Goal: Task Accomplishment & Management: Use online tool/utility

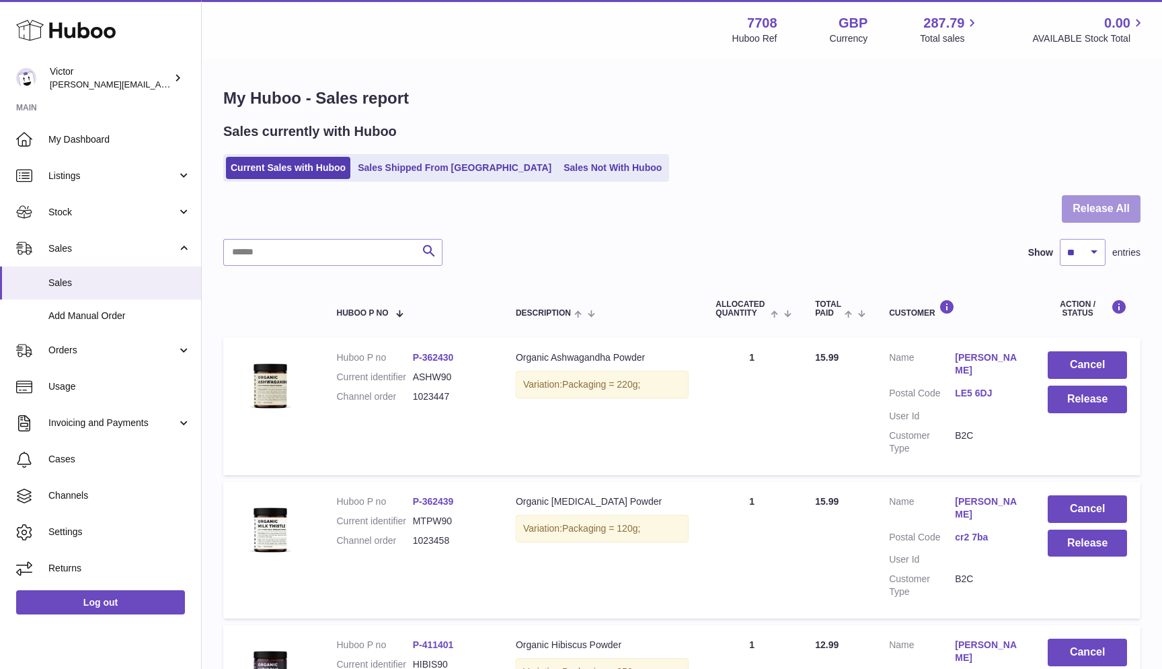
click at [1094, 210] on button "Release All" at bounding box center [1101, 209] width 79 height 28
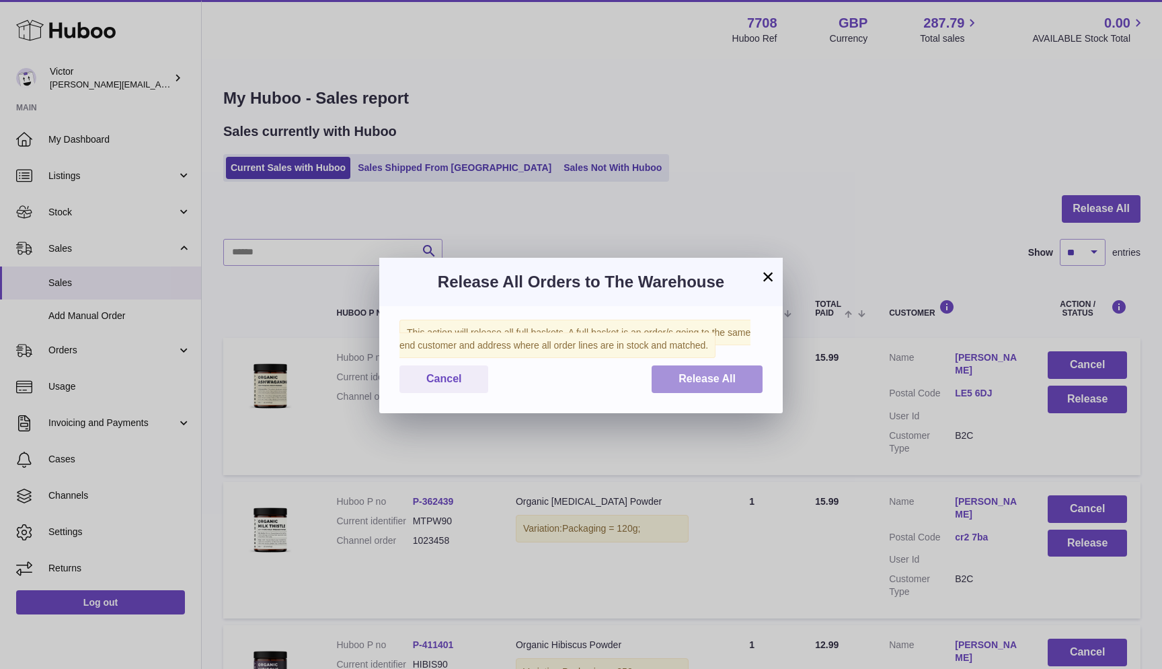
click at [680, 379] on span "Release All" at bounding box center [707, 378] width 57 height 11
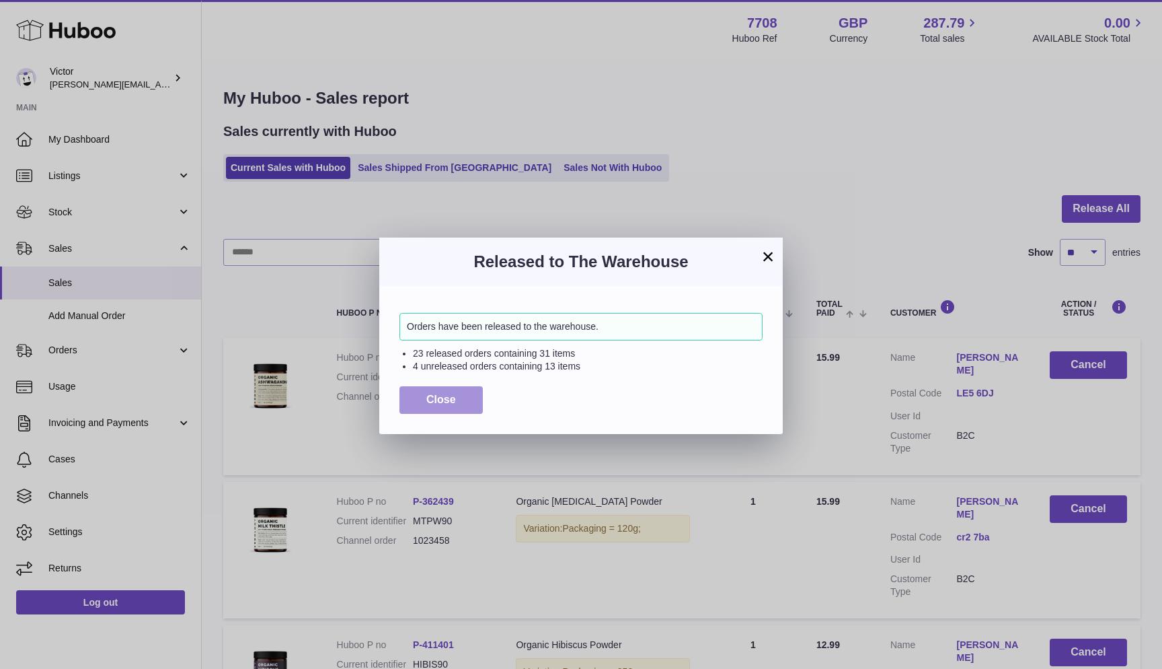
click at [441, 394] on span "Close" at bounding box center [441, 399] width 30 height 11
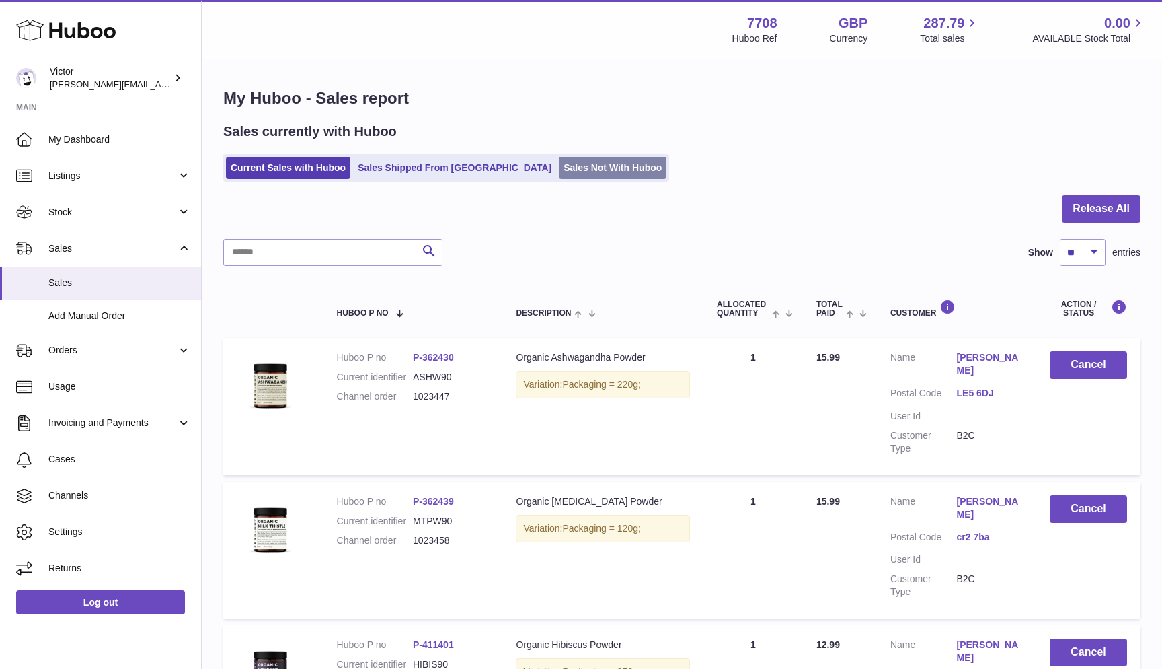
click at [559, 162] on link "Sales Not With Huboo" at bounding box center [613, 168] width 108 height 22
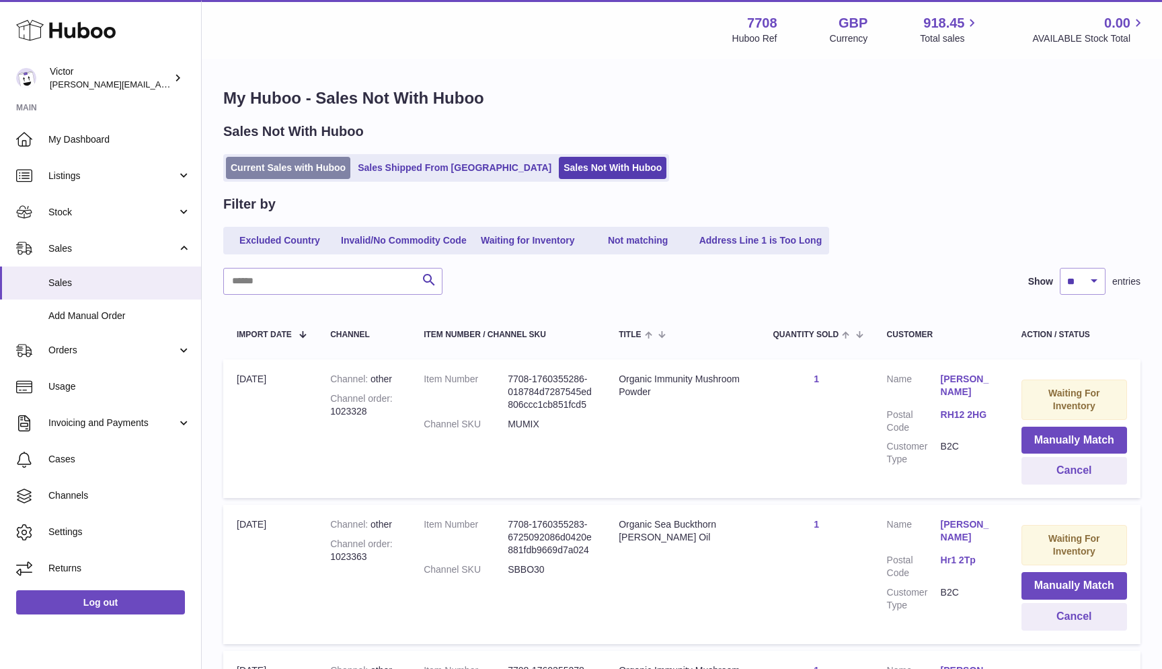
click at [277, 161] on link "Current Sales with Huboo" at bounding box center [288, 168] width 124 height 22
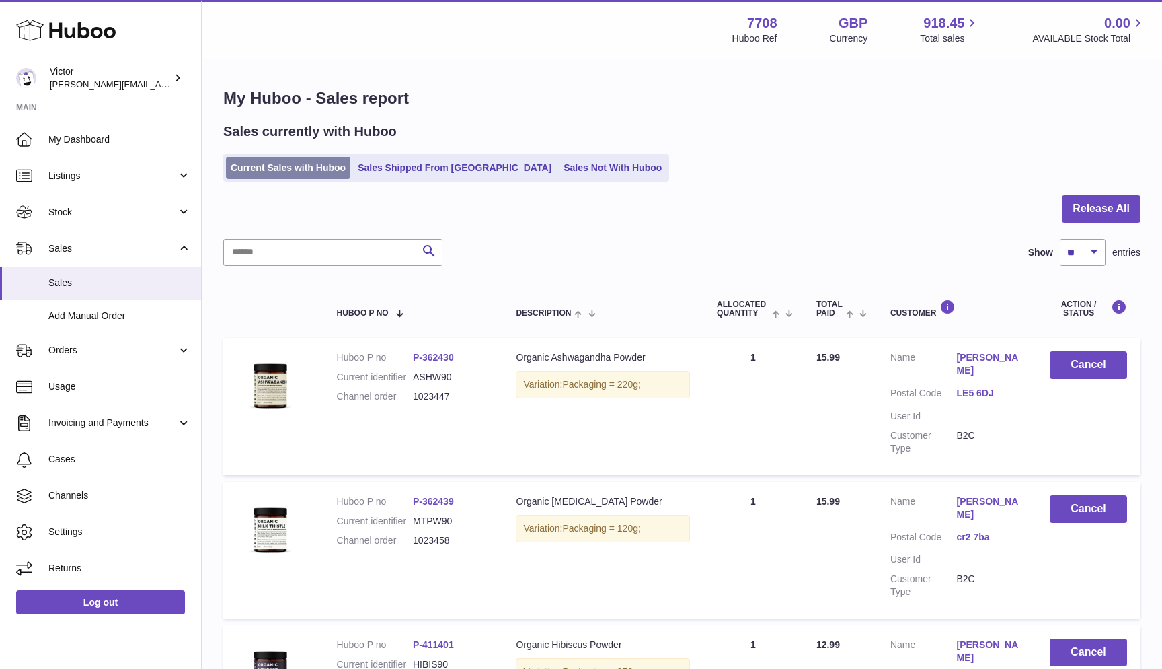
click at [244, 162] on link "Current Sales with Huboo" at bounding box center [288, 168] width 124 height 22
click at [1105, 209] on button "Release All" at bounding box center [1101, 209] width 79 height 28
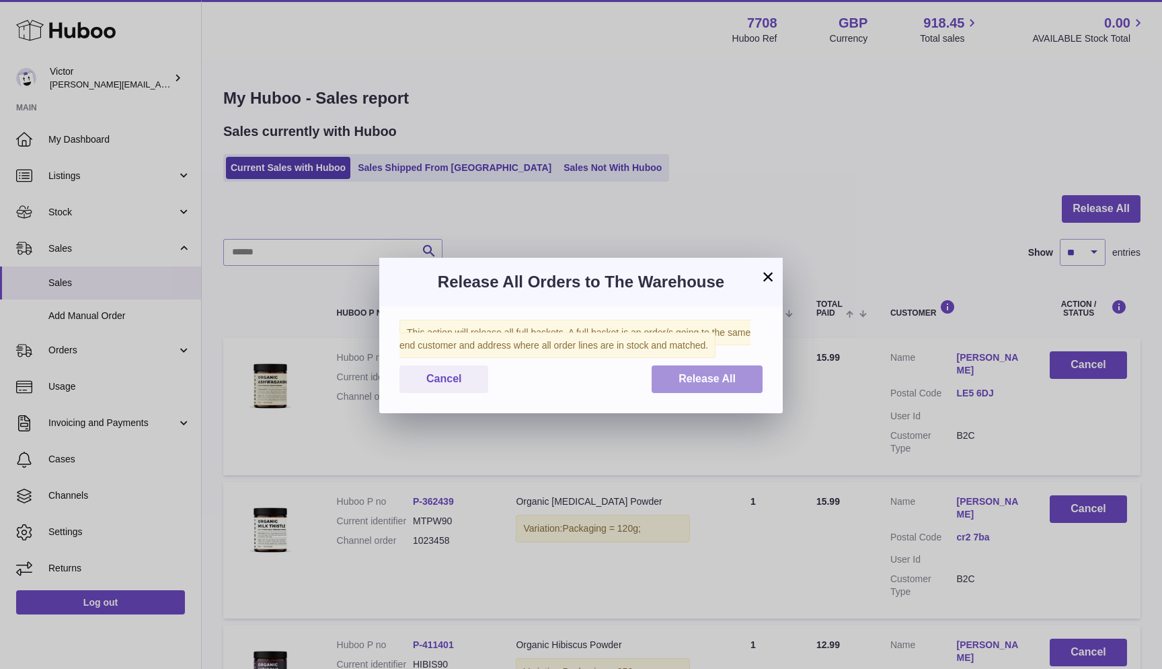
click at [696, 373] on span "Release All" at bounding box center [707, 378] width 57 height 11
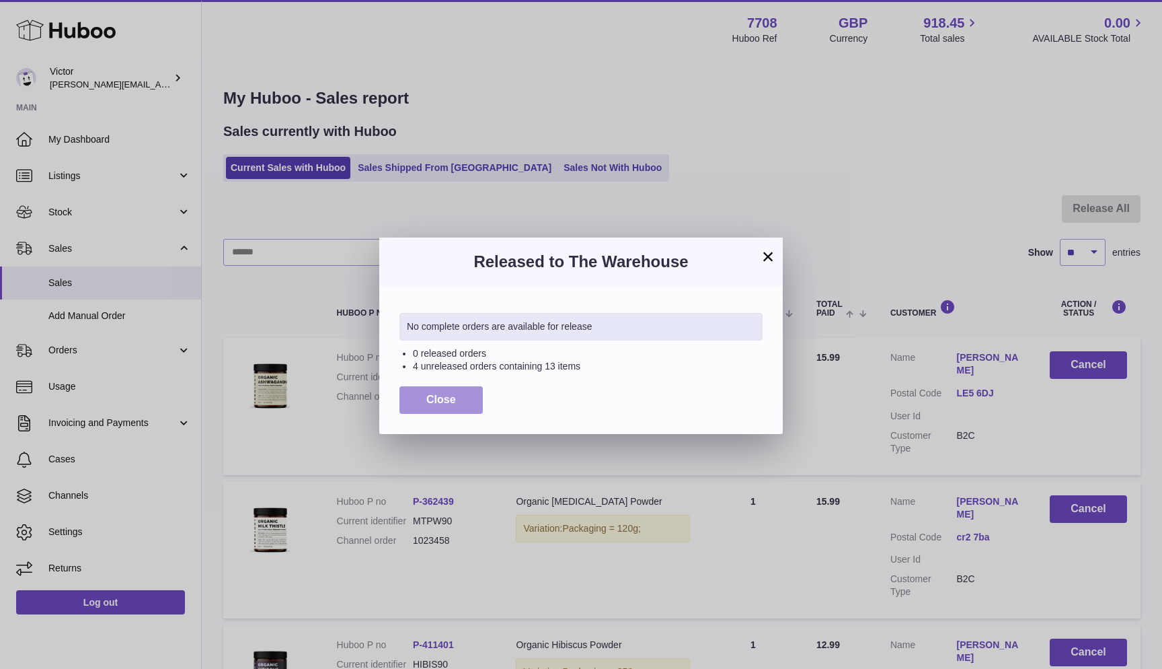
click at [445, 402] on span "Close" at bounding box center [441, 399] width 30 height 11
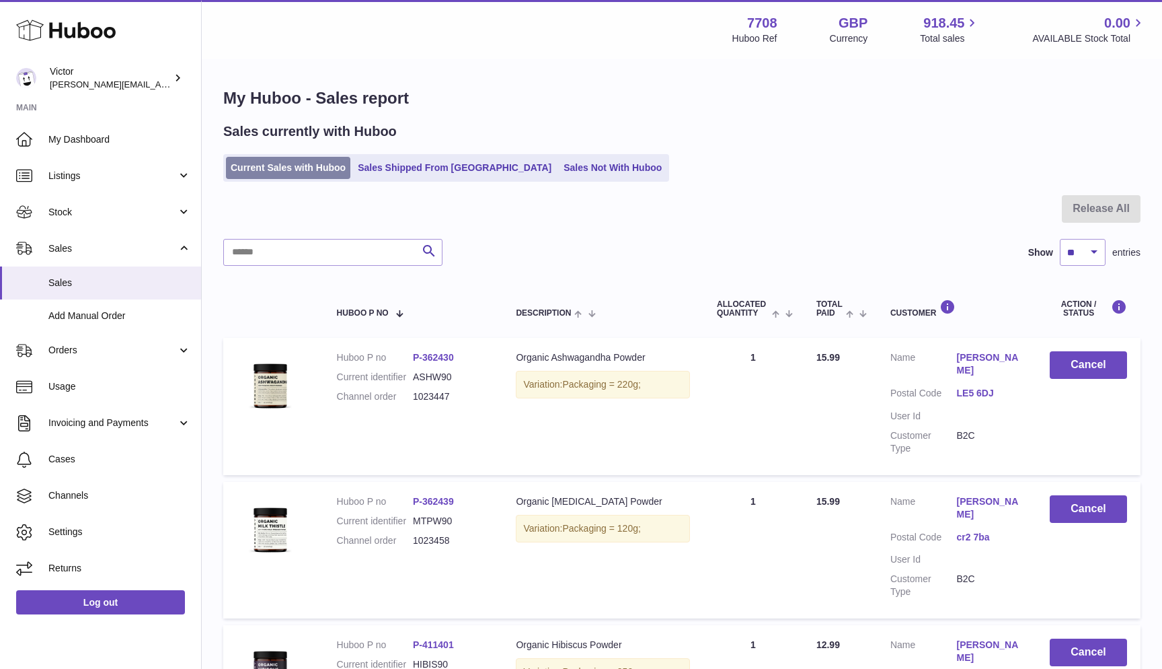
click at [235, 168] on link "Current Sales with Huboo" at bounding box center [288, 168] width 124 height 22
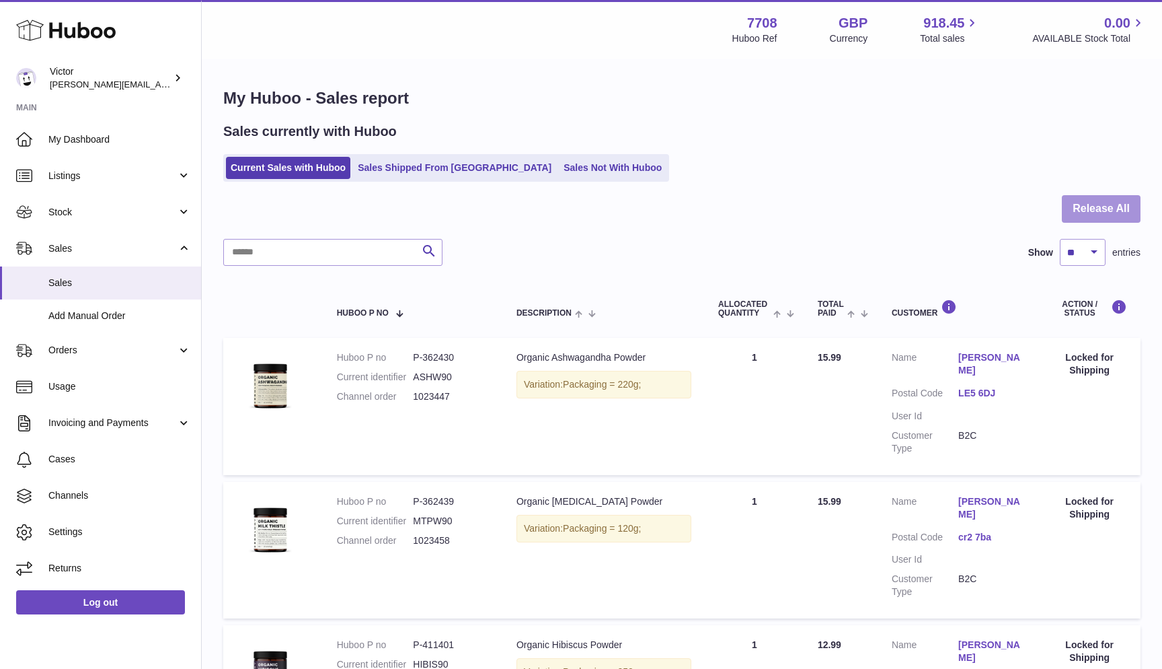
click at [1121, 207] on button "Release All" at bounding box center [1101, 209] width 79 height 28
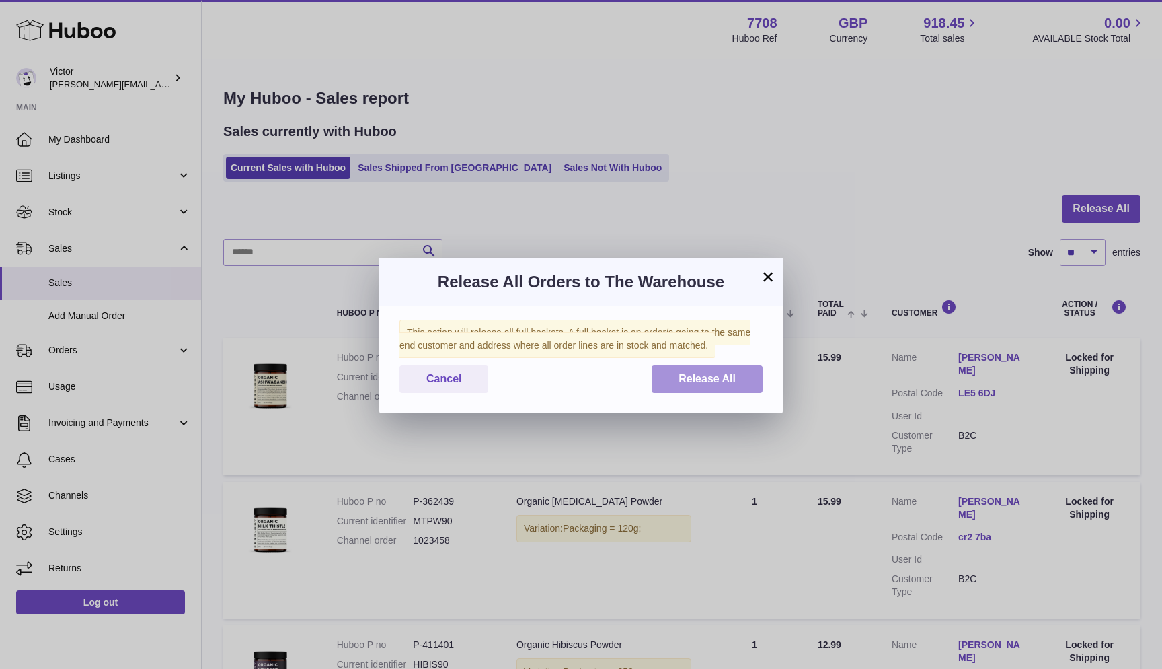
click at [677, 383] on button "Release All" at bounding box center [707, 379] width 111 height 28
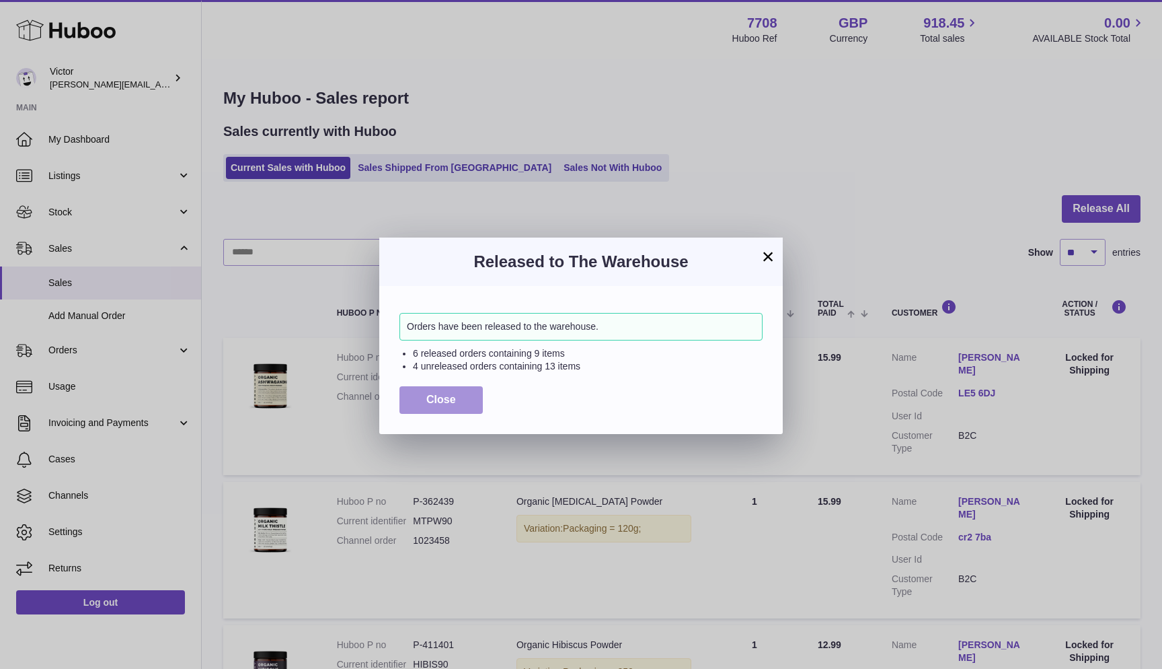
click at [434, 398] on span "Close" at bounding box center [441, 399] width 30 height 11
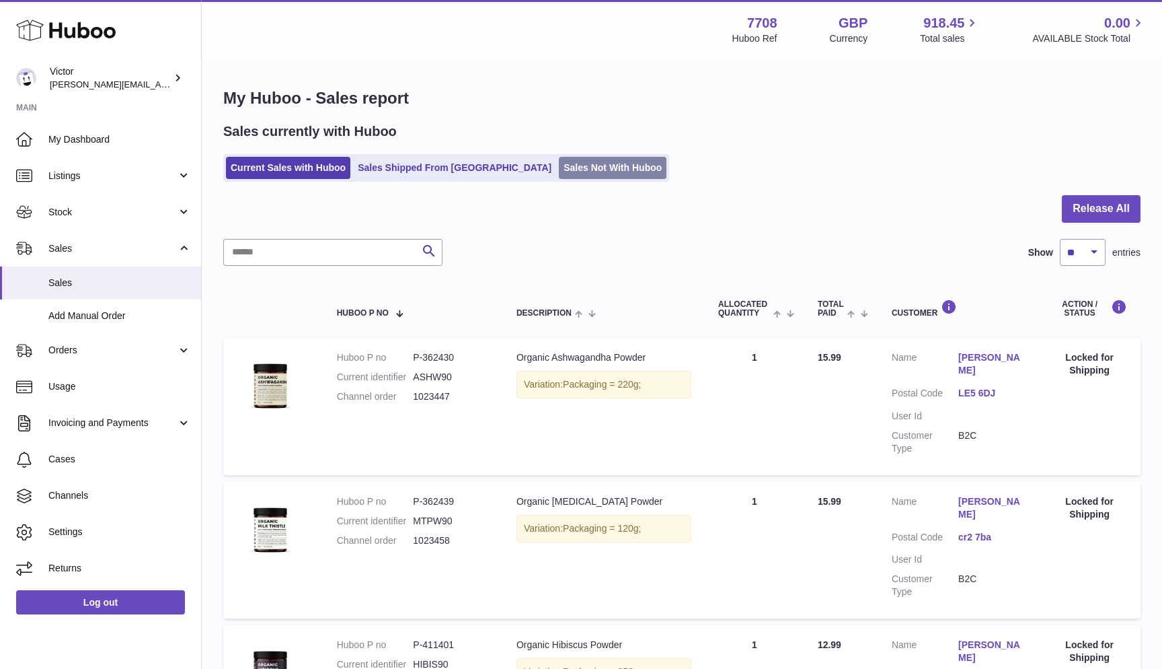
click at [559, 159] on link "Sales Not With Huboo" at bounding box center [613, 168] width 108 height 22
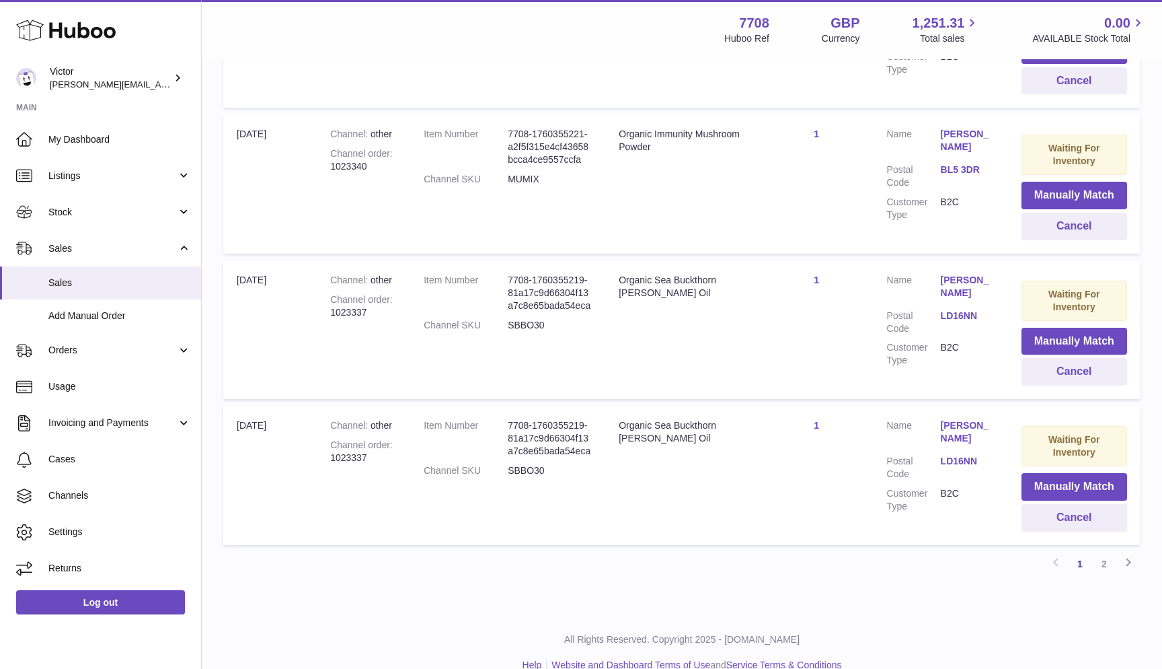
scroll to position [1263, 0]
click at [1106, 552] on link "2" at bounding box center [1104, 564] width 24 height 24
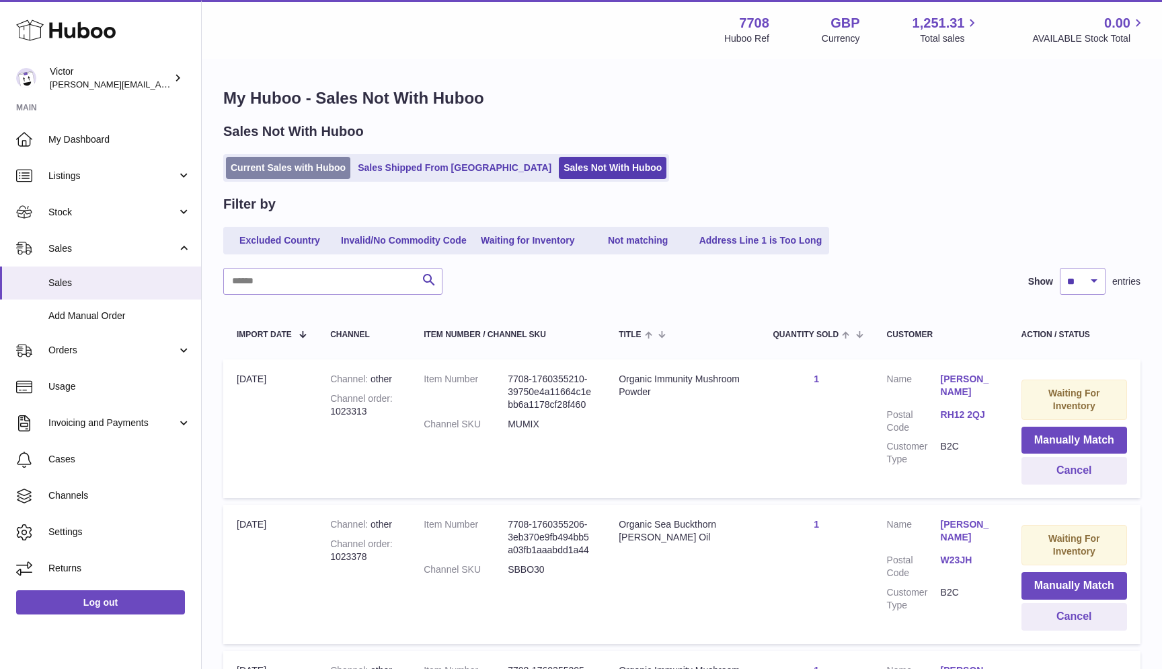
click at [239, 177] on link "Current Sales with Huboo" at bounding box center [288, 168] width 124 height 22
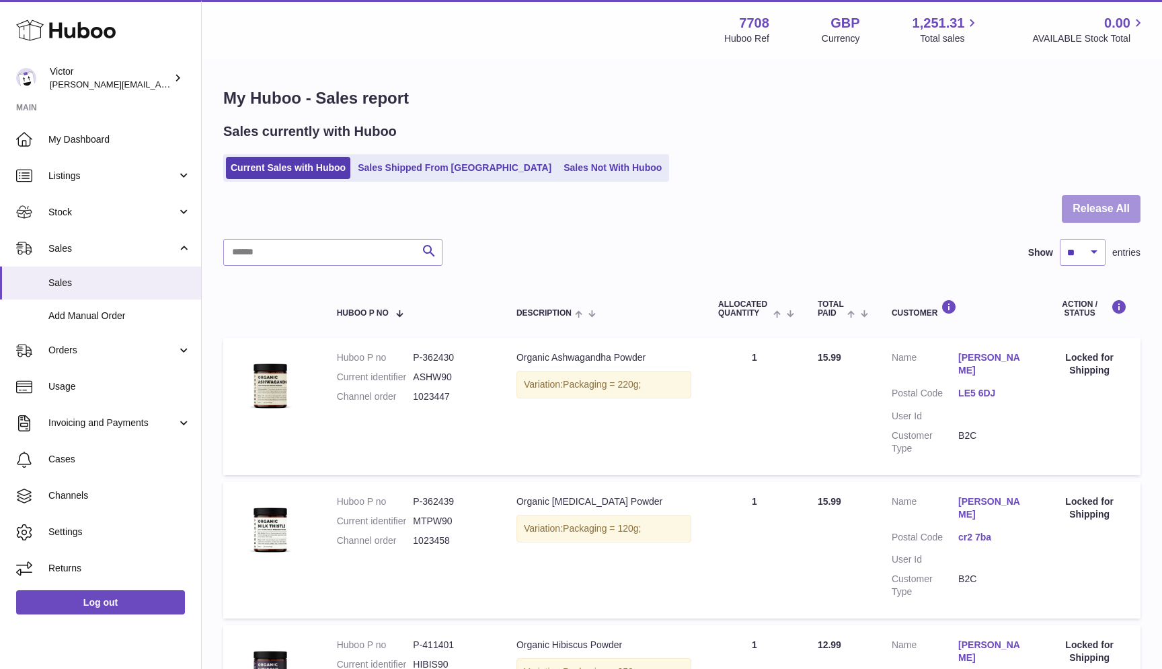
click at [1101, 211] on button "Release All" at bounding box center [1101, 209] width 79 height 28
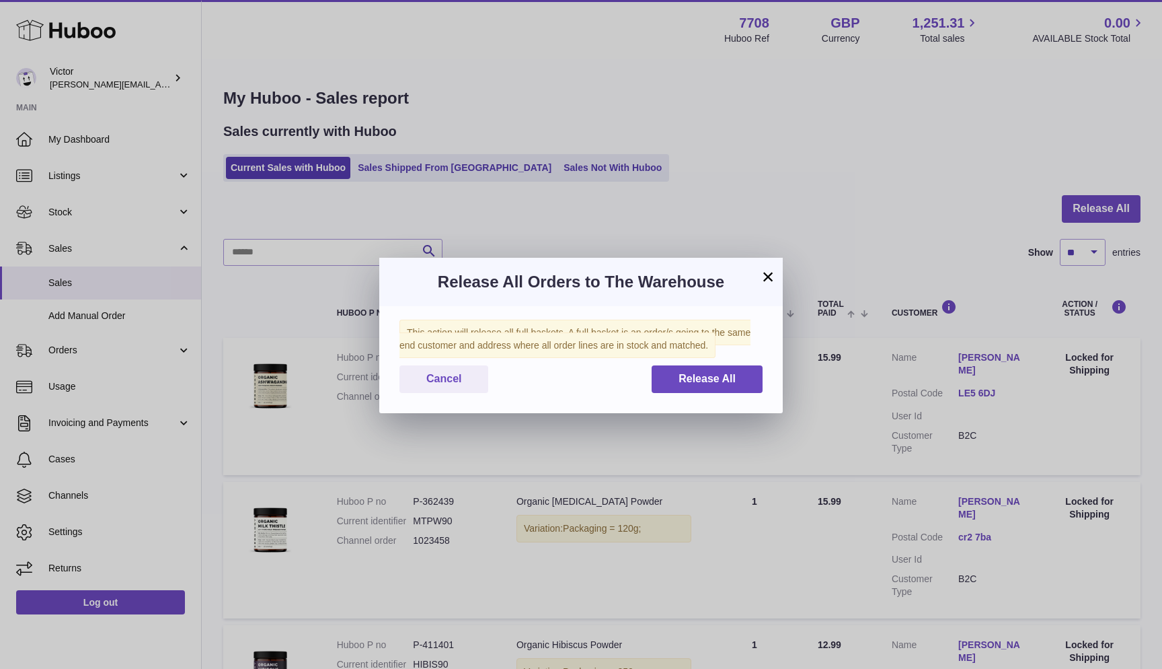
click at [694, 394] on div "This action will release all full baskets. A full basket is an order/s going to…" at bounding box center [581, 359] width 404 height 107
click at [668, 380] on button "Release All" at bounding box center [707, 379] width 111 height 28
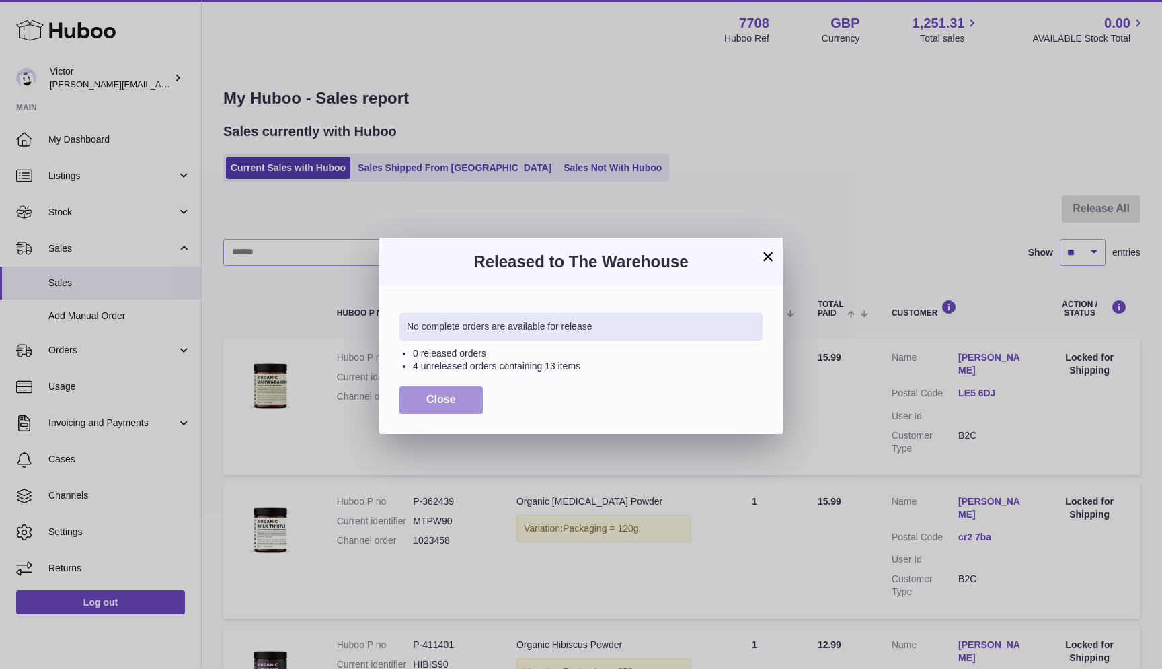
click at [456, 400] on button "Close" at bounding box center [441, 400] width 83 height 28
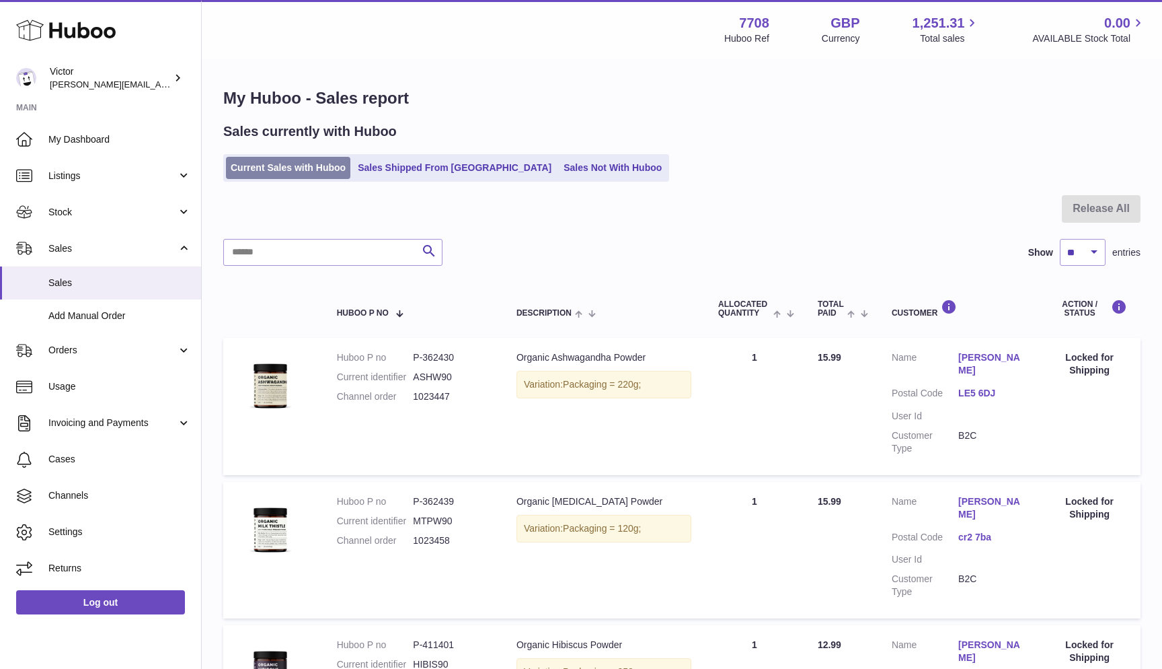
click at [240, 164] on link "Current Sales with Huboo" at bounding box center [288, 168] width 124 height 22
click at [1084, 207] on button "Release All" at bounding box center [1101, 209] width 79 height 28
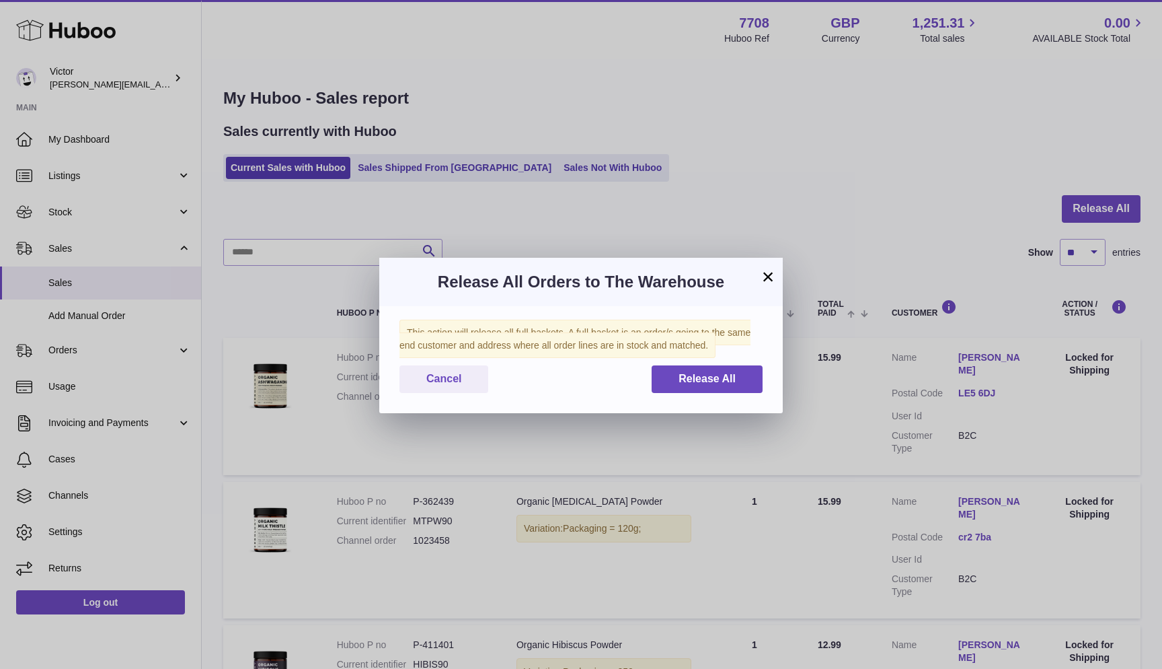
click at [673, 394] on div "This action will release all full baskets. A full basket is an order/s going to…" at bounding box center [581, 359] width 404 height 107
click at [660, 384] on button "Release All" at bounding box center [707, 379] width 111 height 28
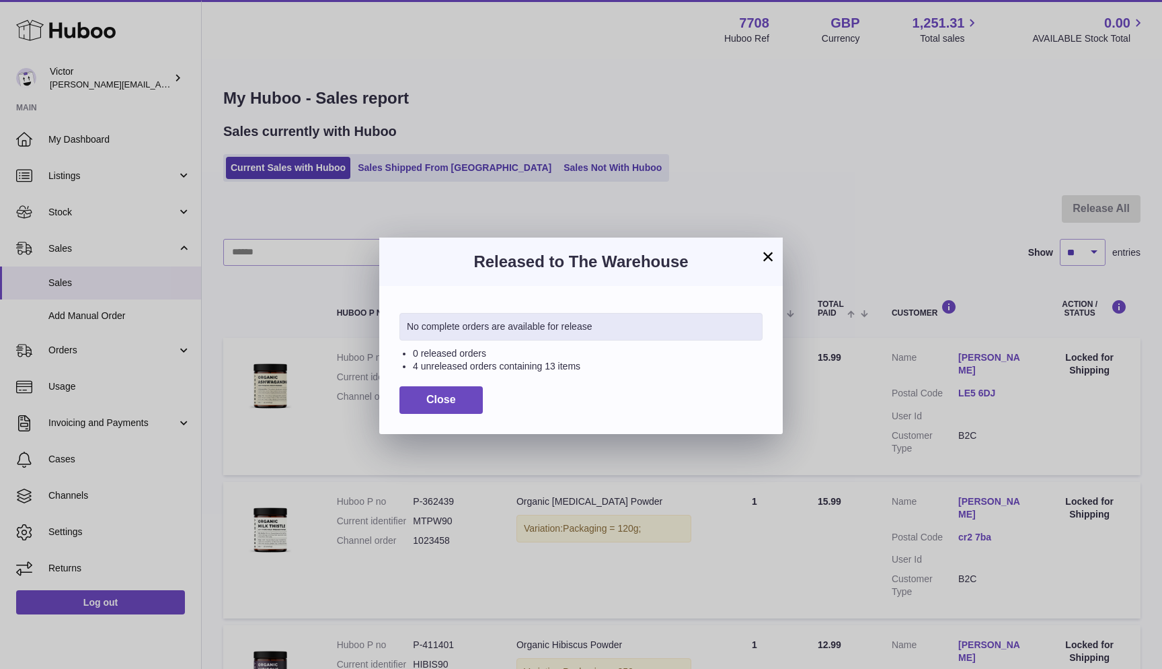
click at [394, 393] on div "No complete orders are available for release 0 released orders 4 unreleased ord…" at bounding box center [581, 359] width 404 height 147
click at [412, 393] on button "Close" at bounding box center [441, 400] width 83 height 28
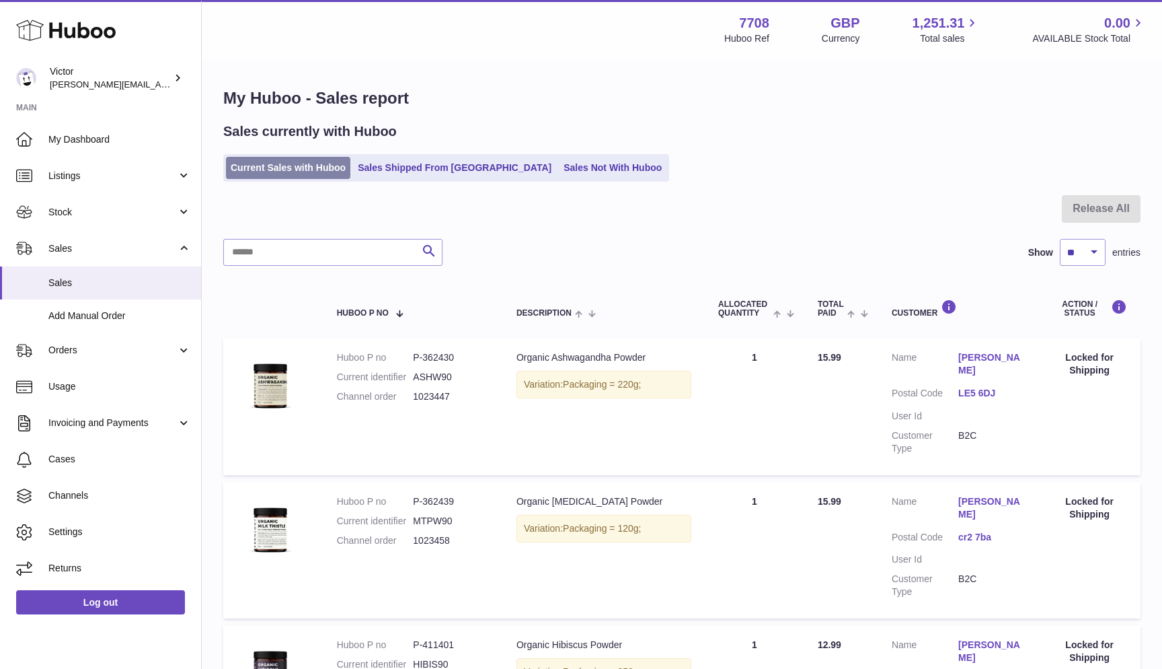
click at [281, 170] on link "Current Sales with Huboo" at bounding box center [288, 168] width 124 height 22
click at [1077, 212] on button "Release All" at bounding box center [1101, 209] width 79 height 28
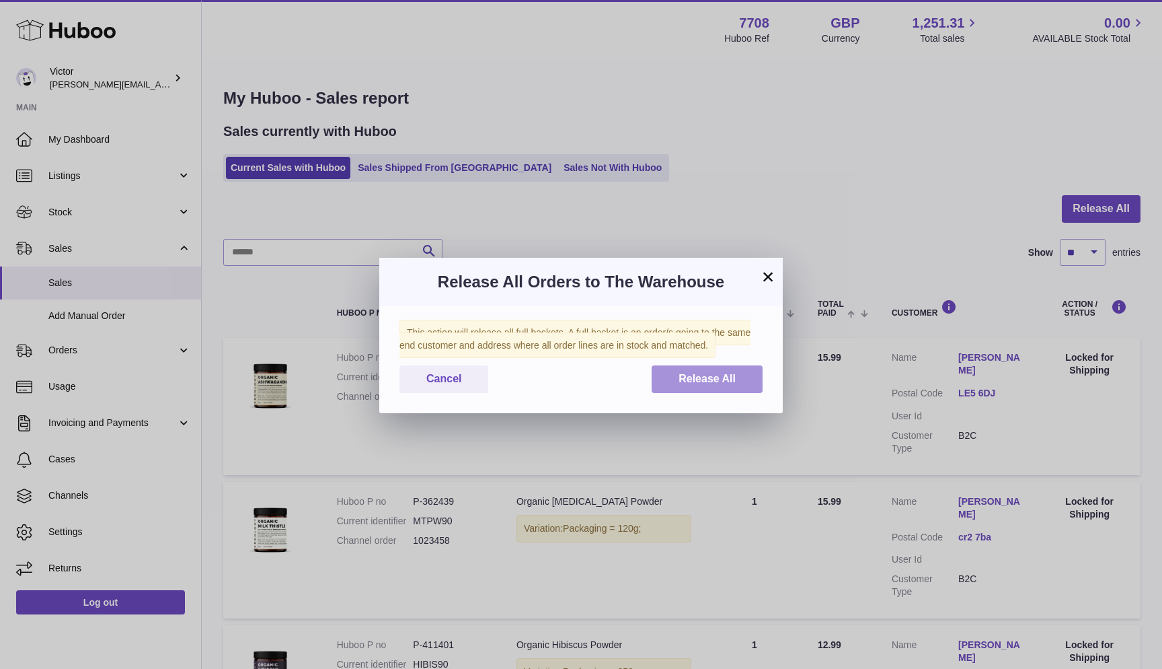
click at [733, 367] on button "Release All" at bounding box center [707, 379] width 111 height 28
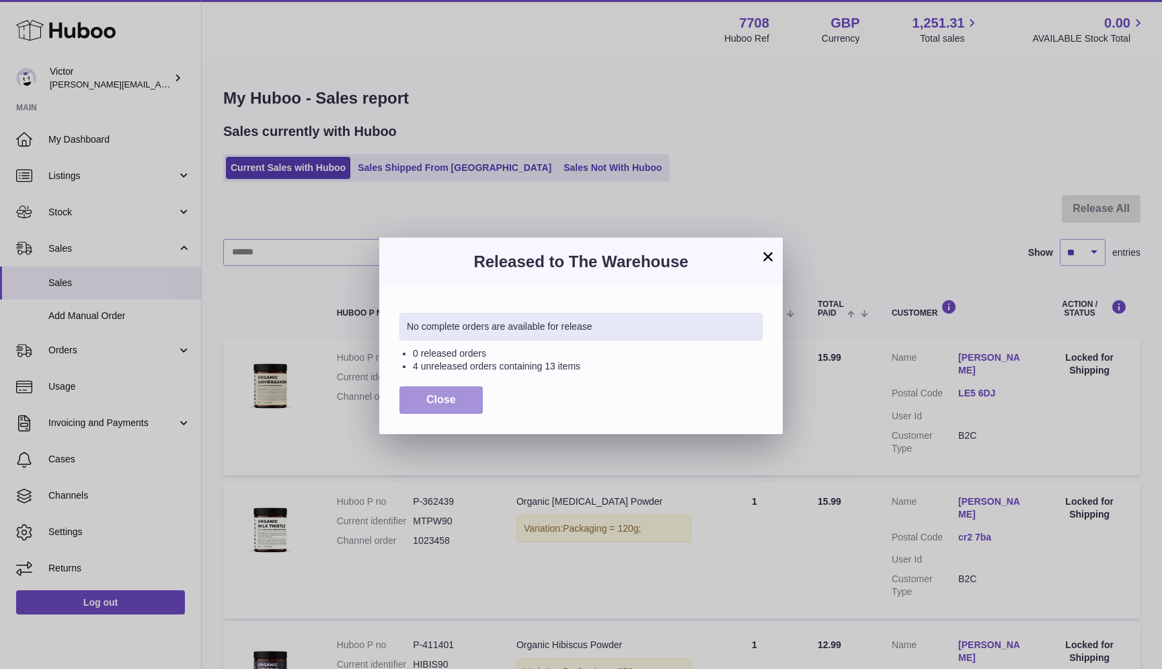
click at [433, 394] on span "Close" at bounding box center [441, 399] width 30 height 11
